Goal: Task Accomplishment & Management: Complete application form

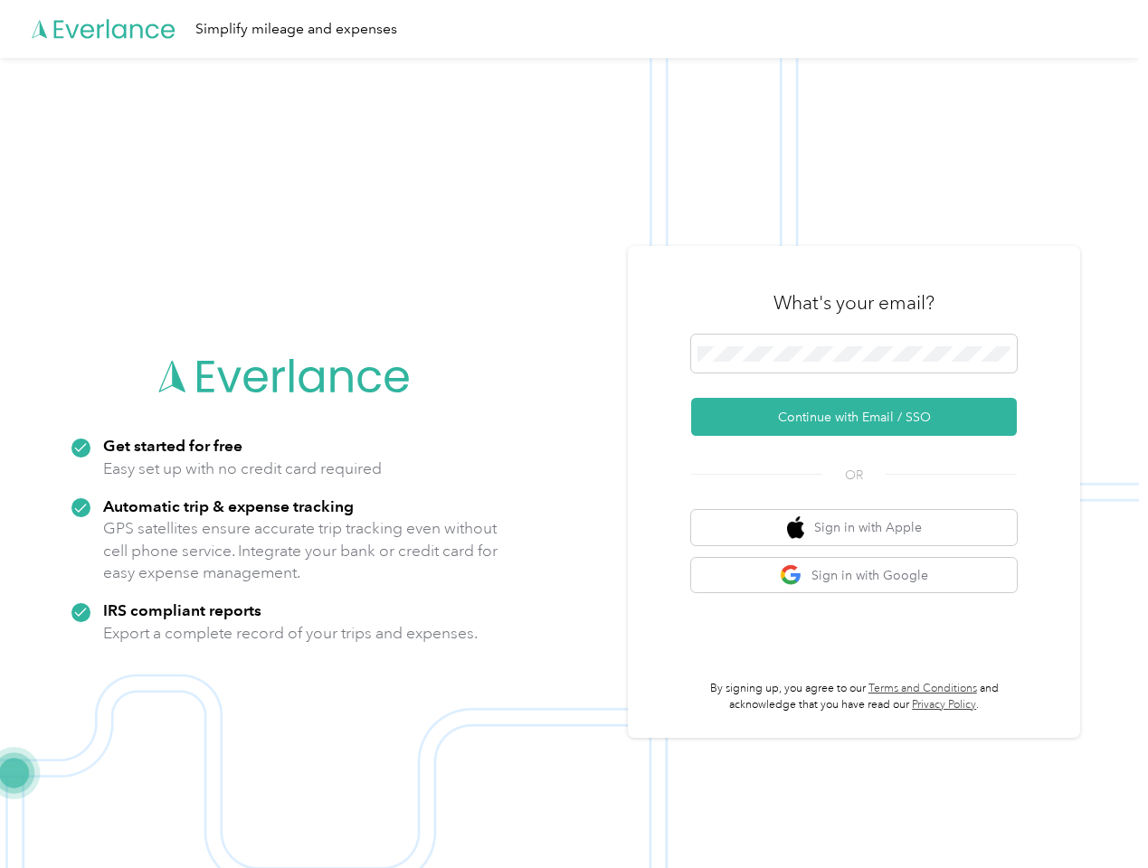
click at [573, 434] on img at bounding box center [569, 492] width 1139 height 868
click at [573, 29] on div "Simplify mileage and expenses" at bounding box center [569, 29] width 1139 height 58
click at [861, 417] on button "Continue with Email / SSO" at bounding box center [854, 417] width 326 height 38
click at [861, 527] on button "Sign in with Apple" at bounding box center [854, 527] width 326 height 35
click at [861, 575] on button "Sign in with Google" at bounding box center [854, 575] width 326 height 35
